Goal: Task Accomplishment & Management: Use online tool/utility

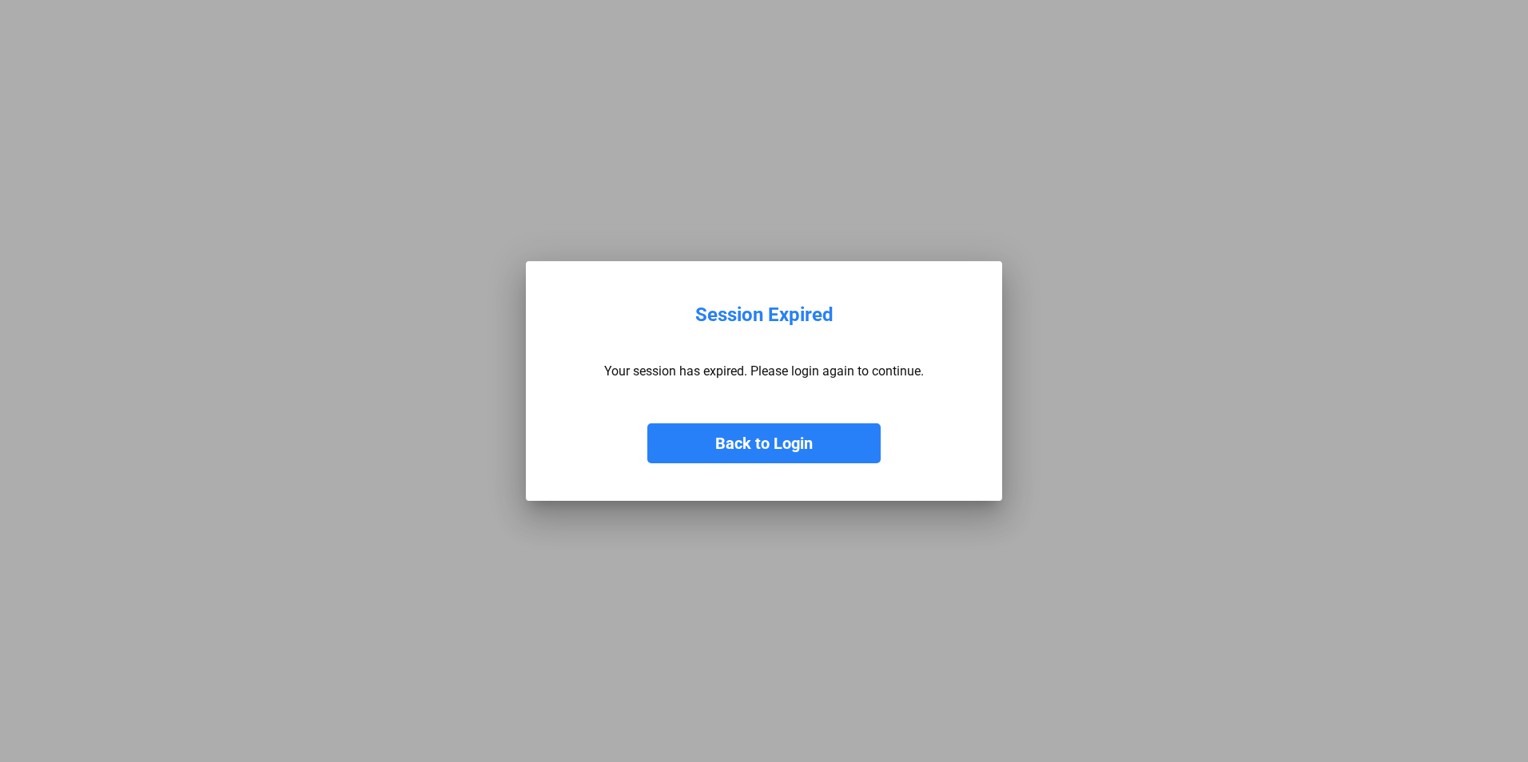
click at [768, 449] on button "Back to Login" at bounding box center [763, 444] width 233 height 40
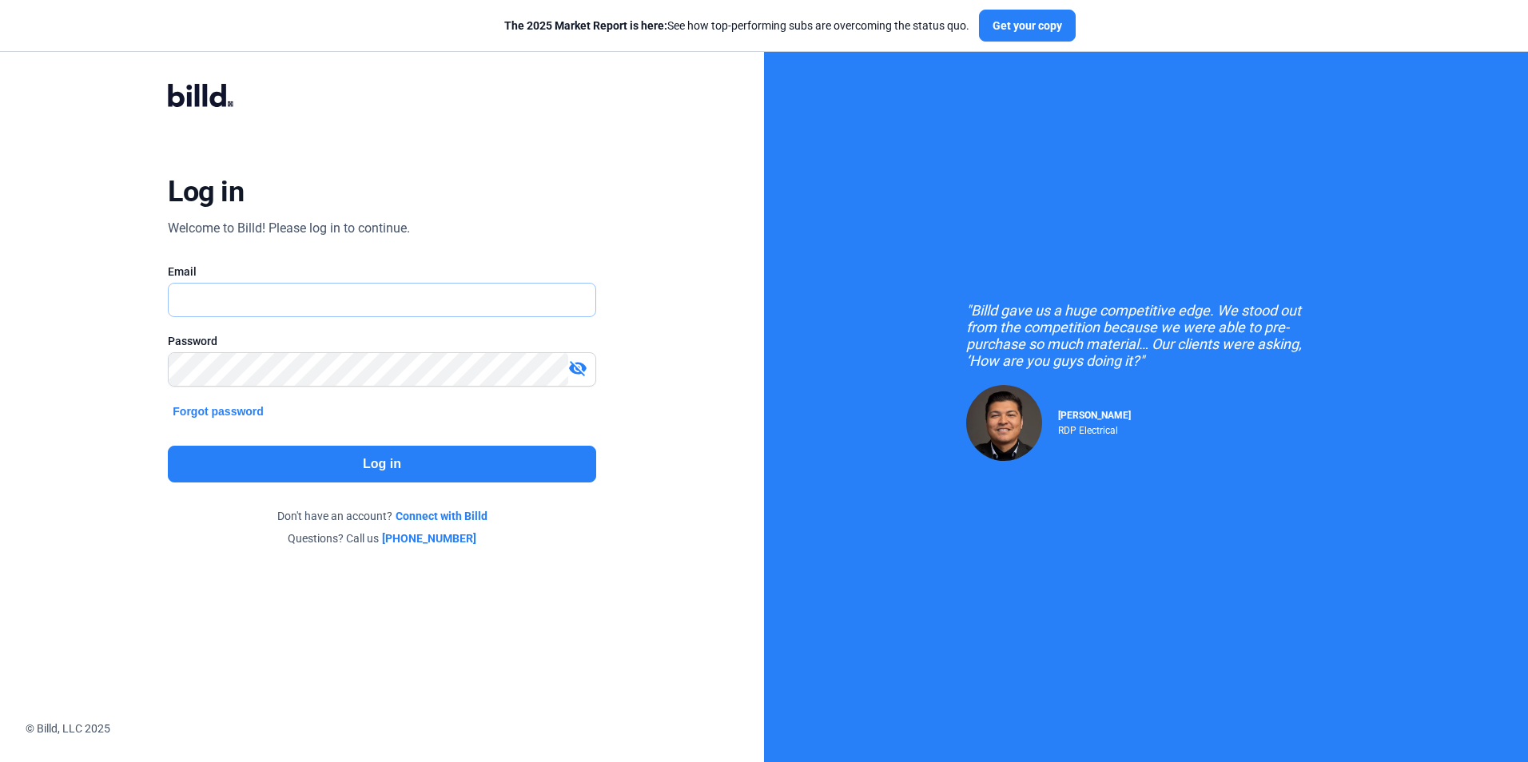
type input "[PERSON_NAME][EMAIL_ADDRESS][DOMAIN_NAME]"
click at [395, 461] on button "Log in" at bounding box center [382, 464] width 428 height 37
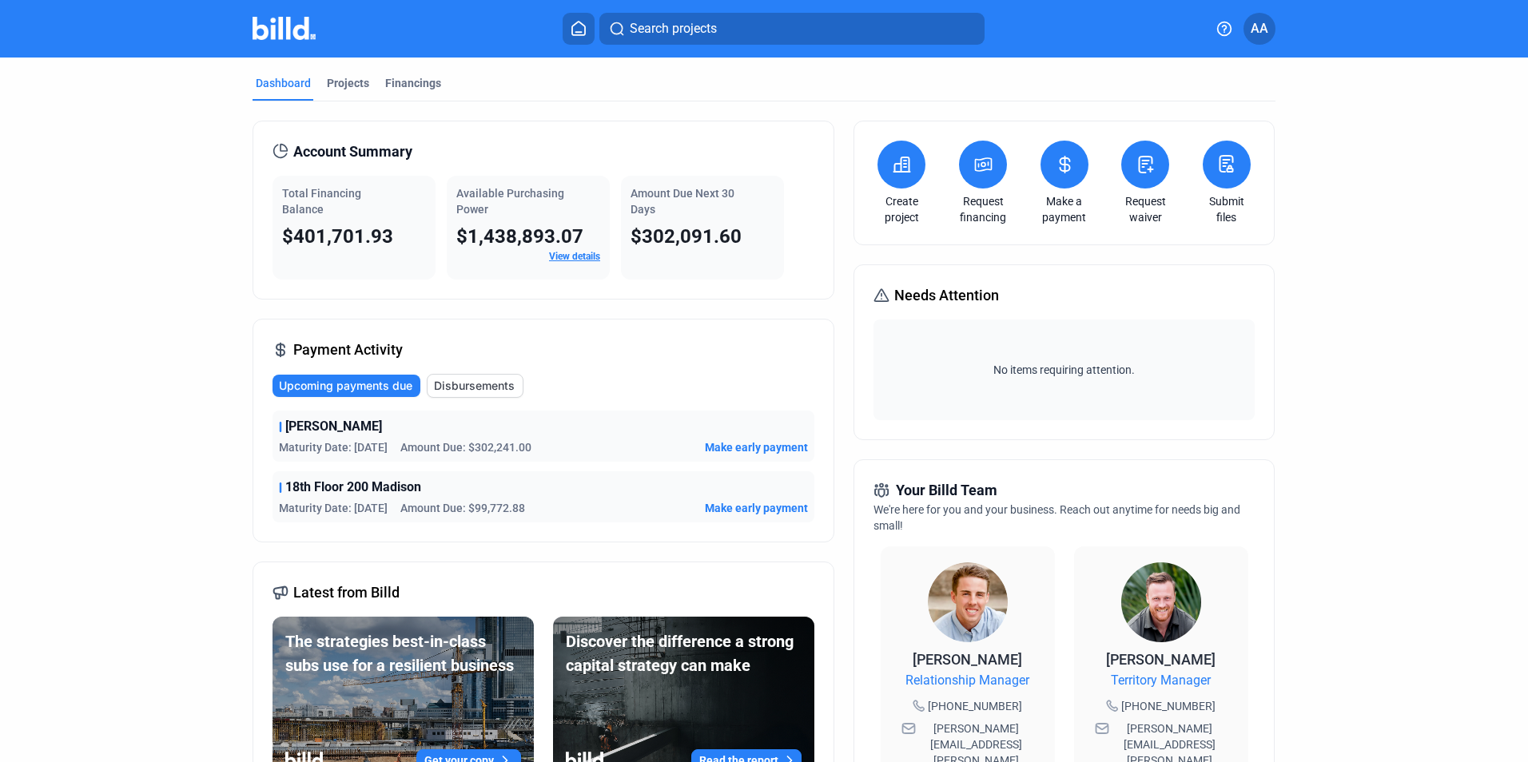
click at [750, 446] on span "Make early payment" at bounding box center [756, 448] width 103 height 16
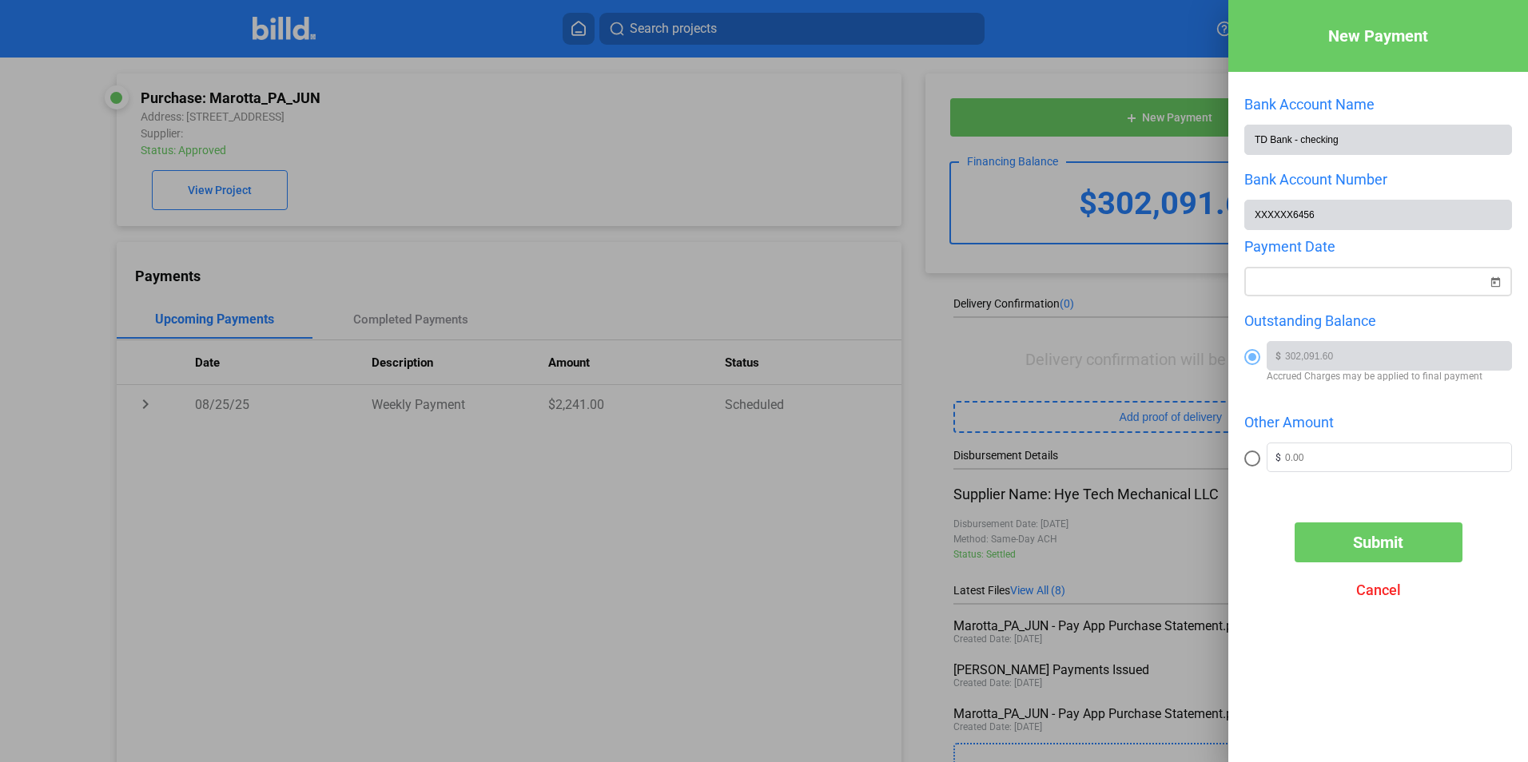
click at [1382, 276] on div "New Payment Bank Account Name TD Bank - checking Bank Account Number XXXXXX6456…" at bounding box center [764, 381] width 1528 height 762
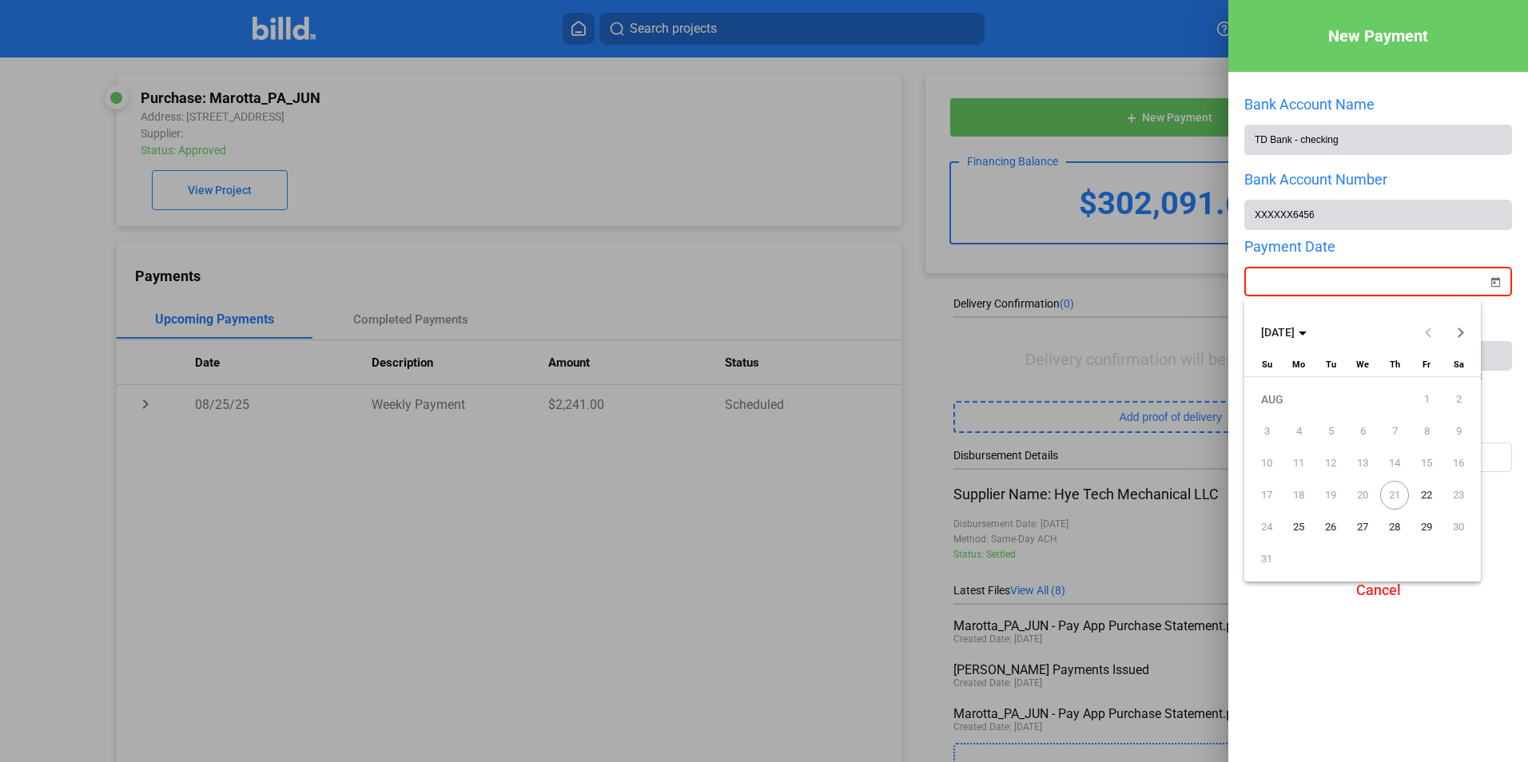
click at [1391, 494] on span "21" at bounding box center [1394, 495] width 29 height 29
click at [1431, 492] on span "22" at bounding box center [1426, 495] width 29 height 29
type input "[DATE]"
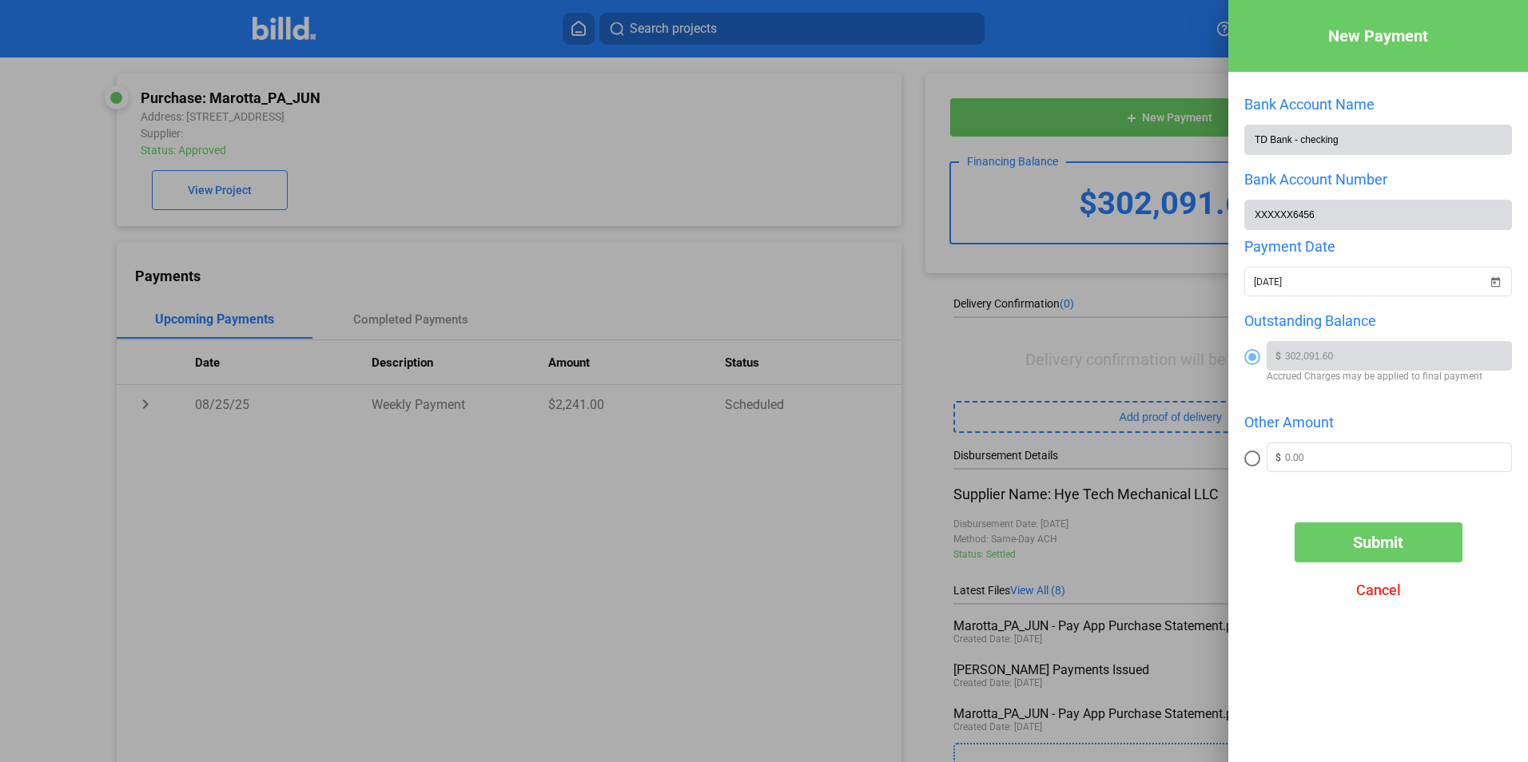
click at [578, 516] on div at bounding box center [764, 381] width 1528 height 762
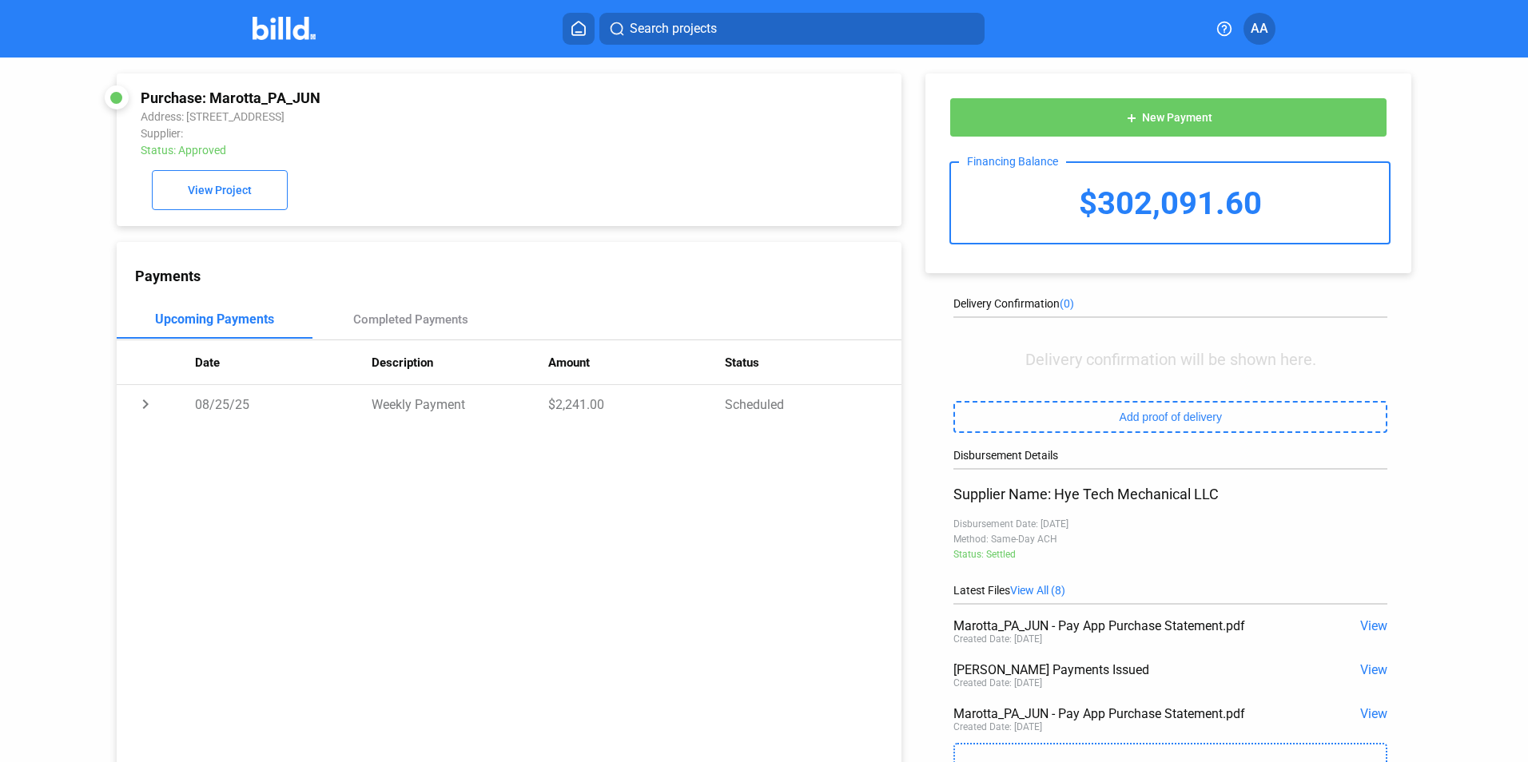
click at [575, 26] on icon at bounding box center [579, 28] width 16 height 15
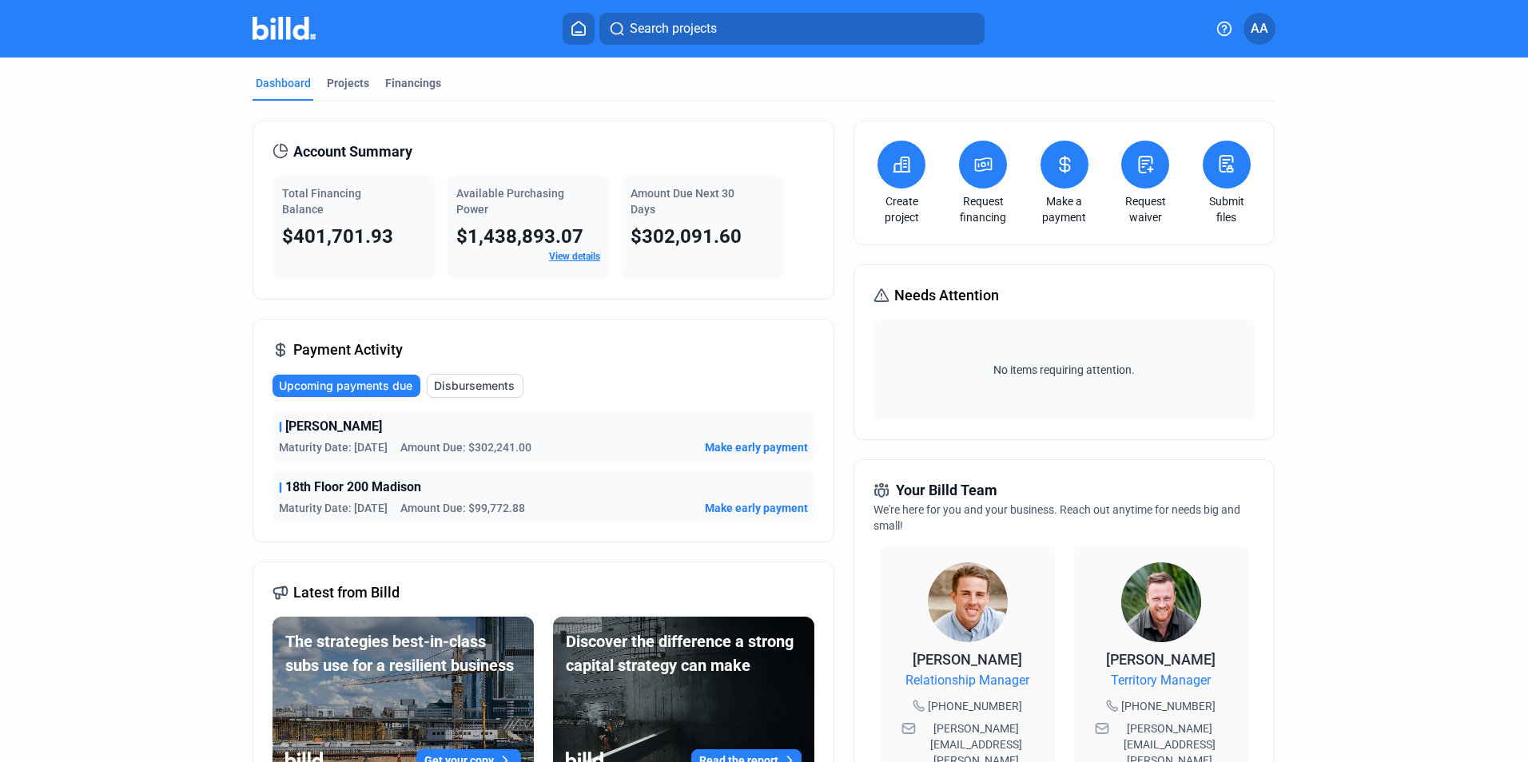
click at [756, 446] on span "Make early payment" at bounding box center [756, 448] width 103 height 16
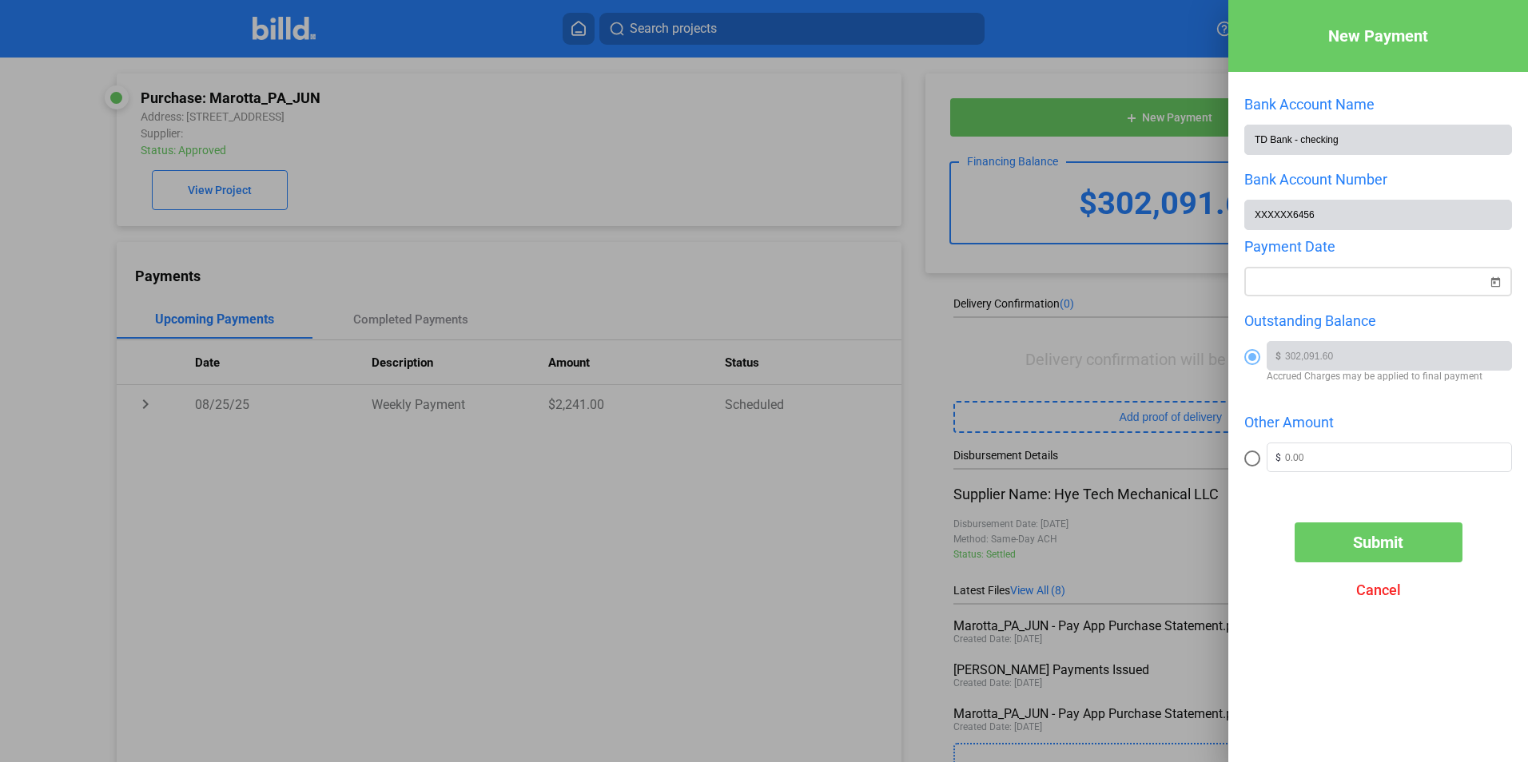
click at [1496, 283] on span "Open calendar" at bounding box center [1495, 272] width 38 height 38
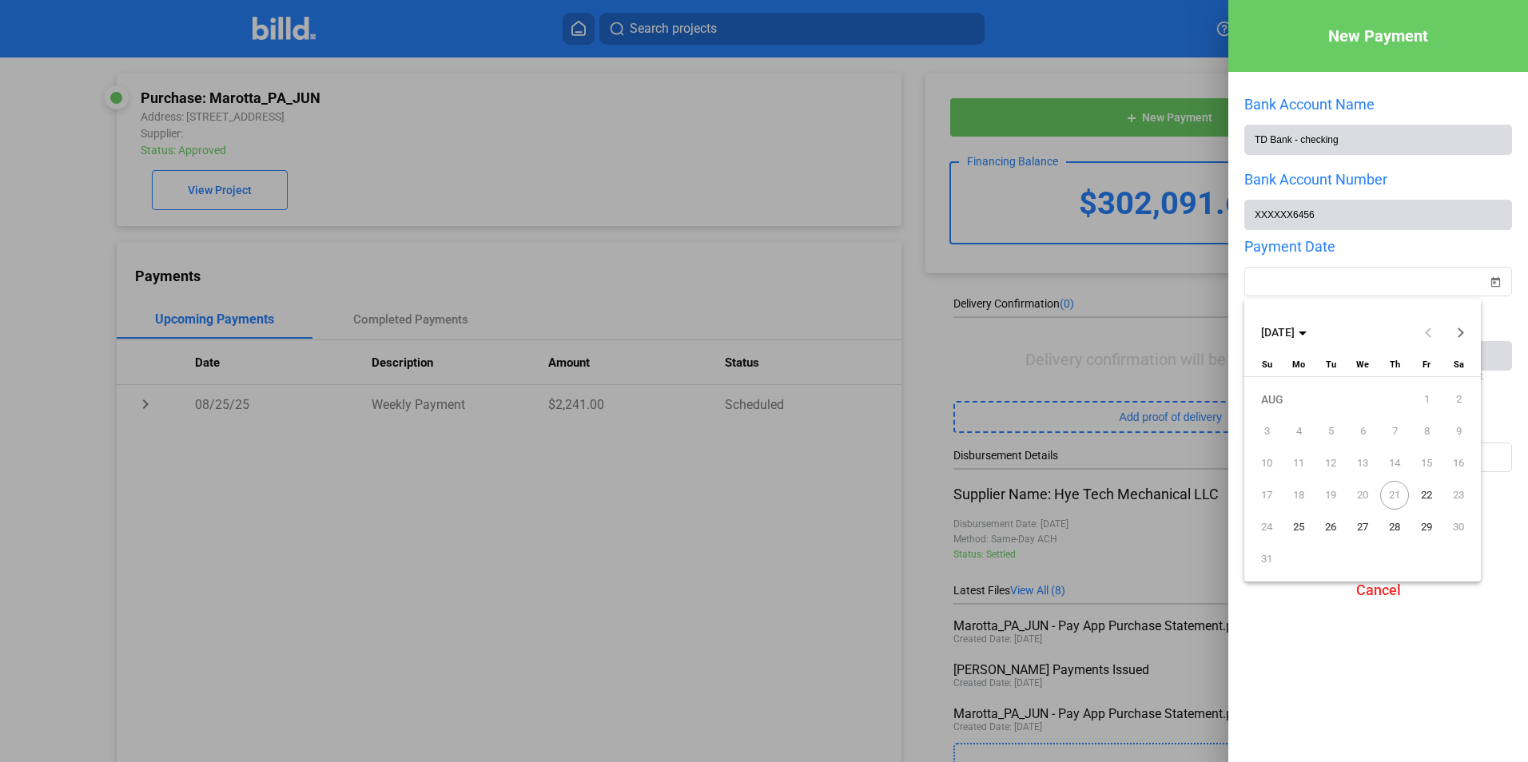
click at [1430, 490] on span "22" at bounding box center [1426, 495] width 29 height 29
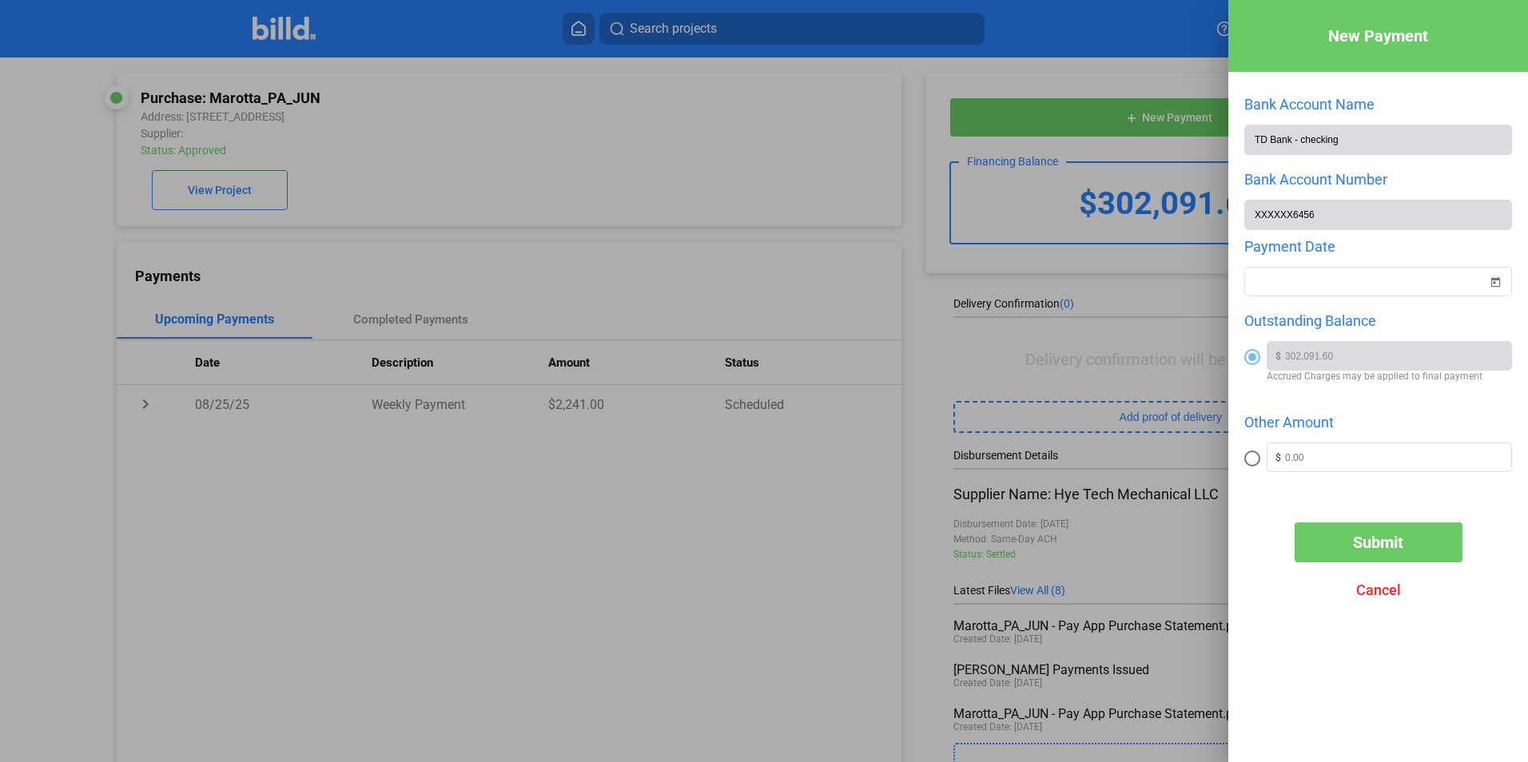
click at [1389, 542] on span "Submit" at bounding box center [1378, 542] width 50 height 19
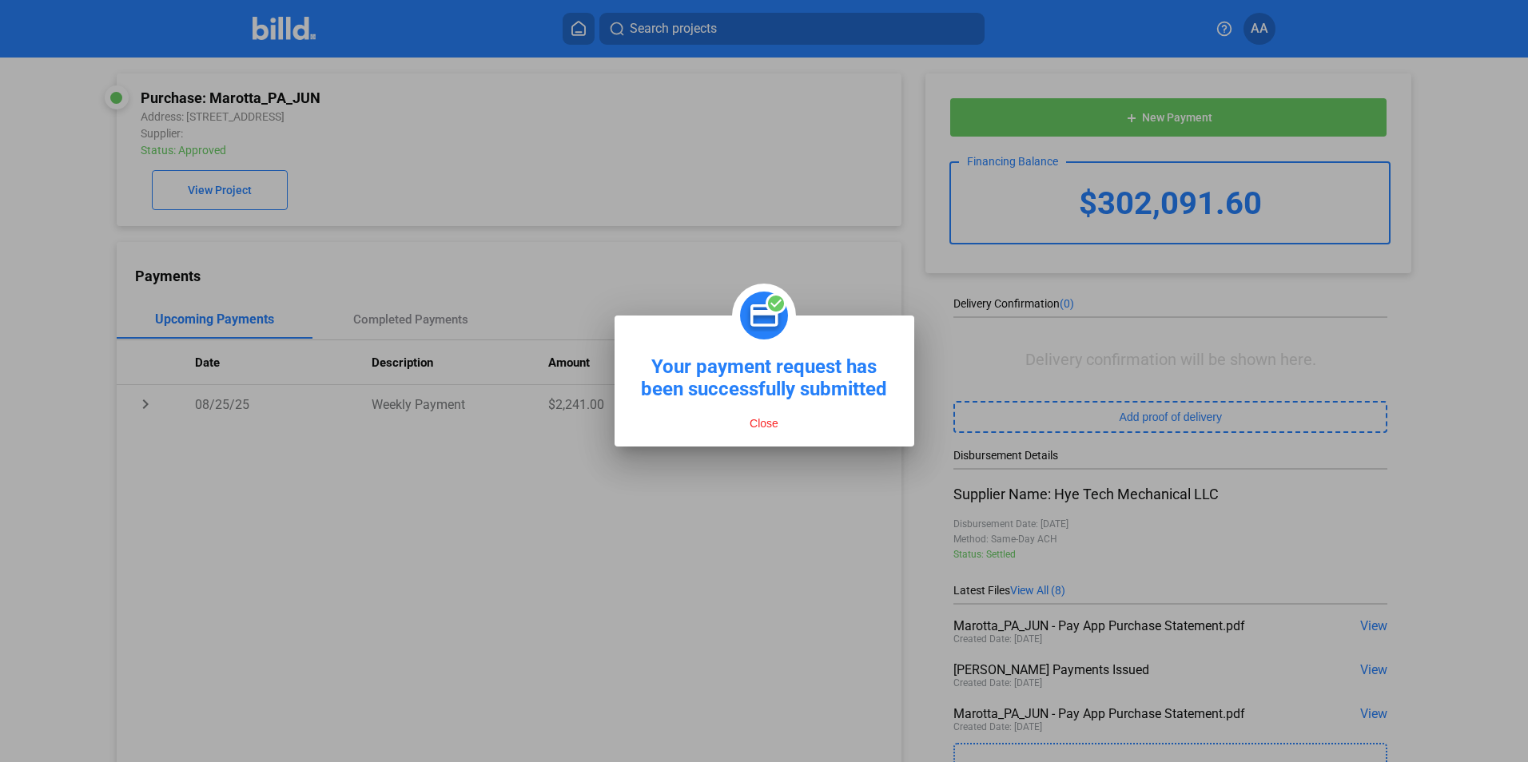
click at [753, 424] on button "Close" at bounding box center [764, 423] width 38 height 14
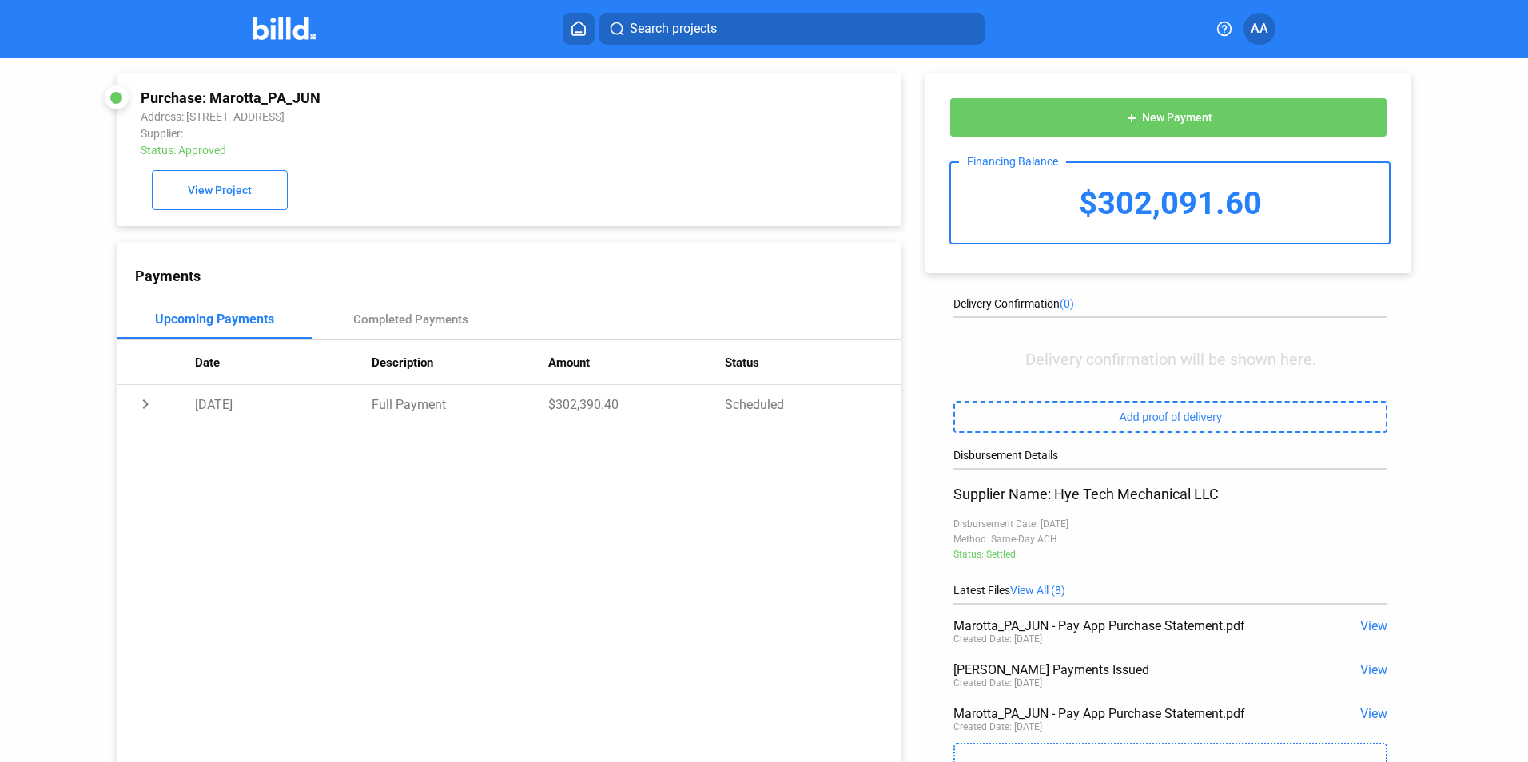
click at [583, 34] on icon at bounding box center [579, 28] width 16 height 15
